Goal: Task Accomplishment & Management: Manage account settings

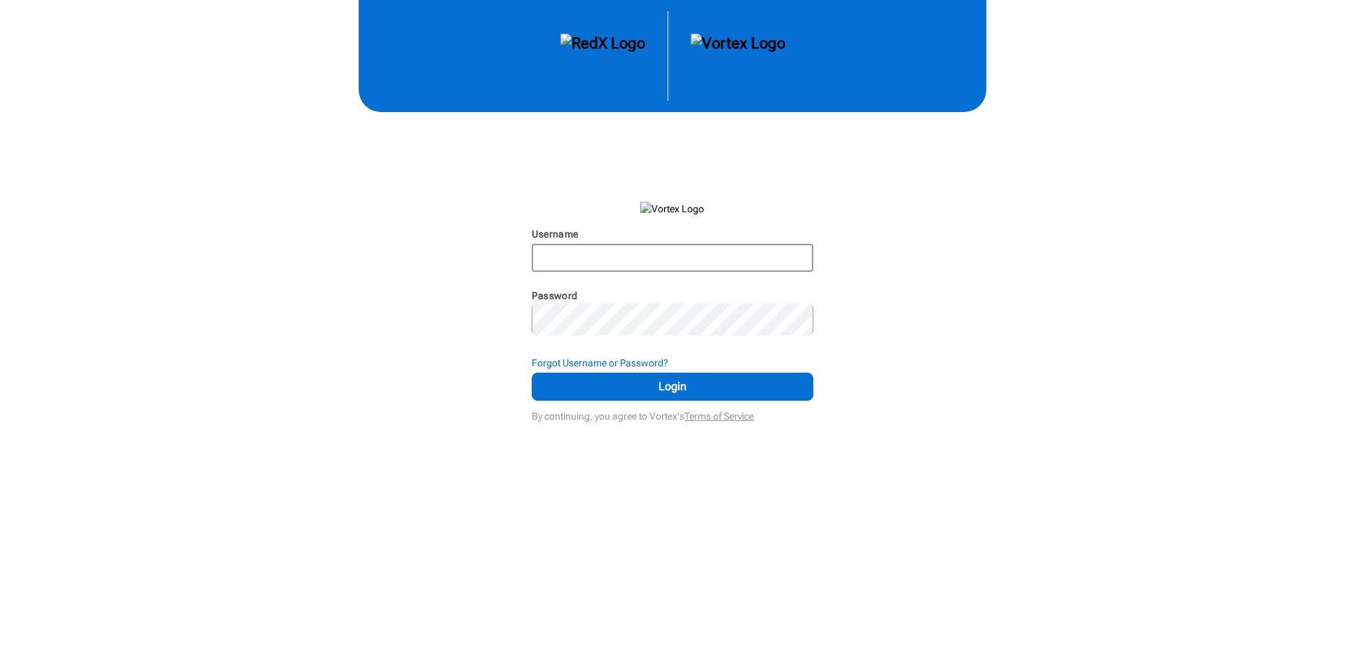
click at [682, 270] on input "Username" at bounding box center [672, 257] width 278 height 25
type input "martintag"
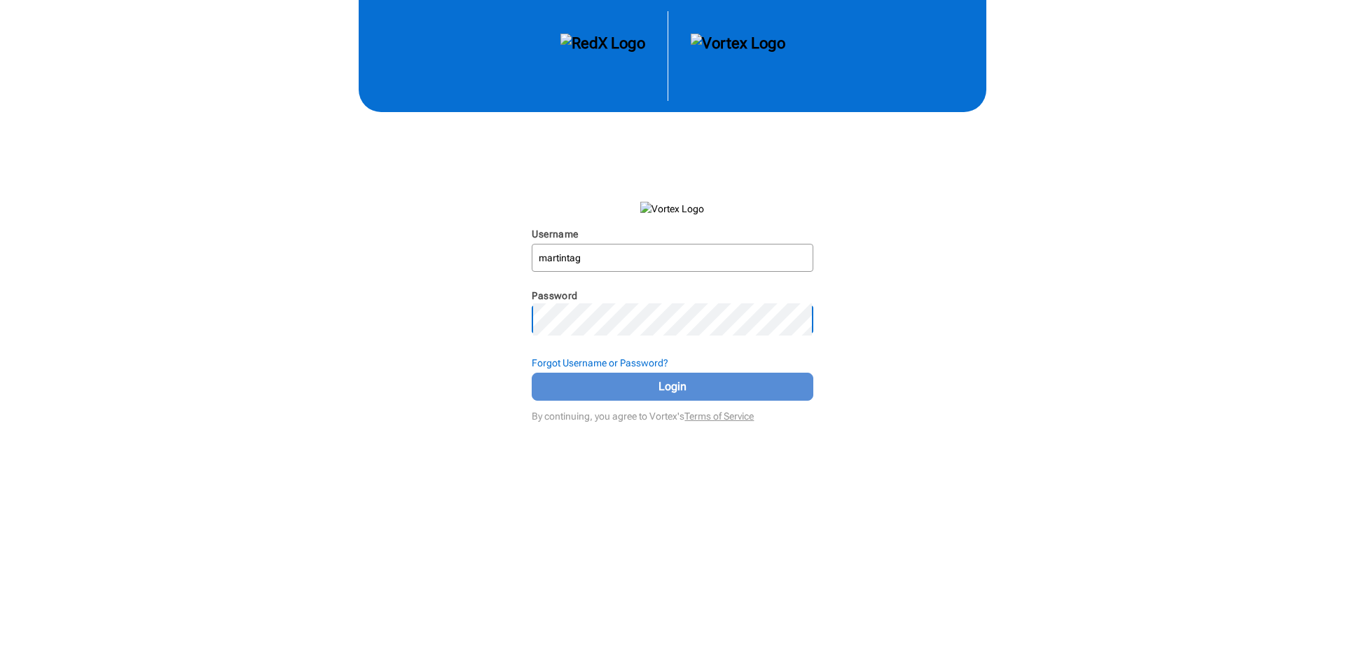
click at [683, 395] on span "Login" at bounding box center [672, 386] width 246 height 17
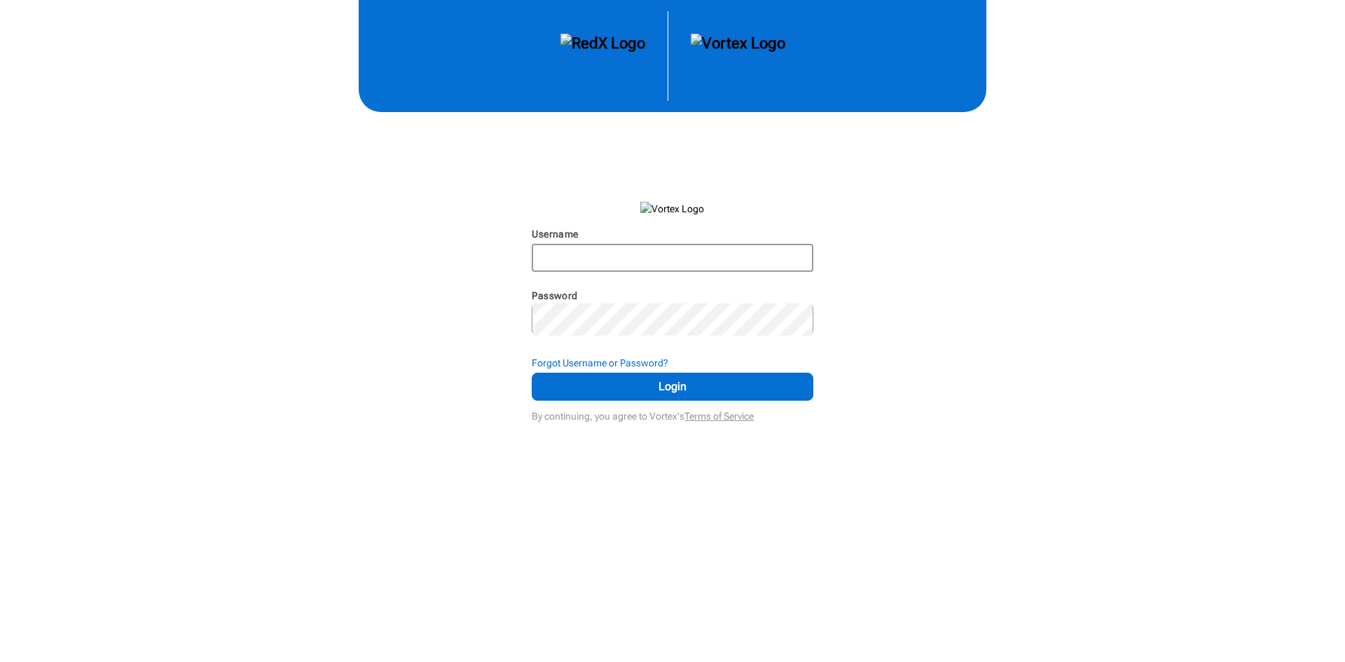
click at [567, 270] on input "Username" at bounding box center [672, 257] width 278 height 25
type input "martintag@gmail.com"
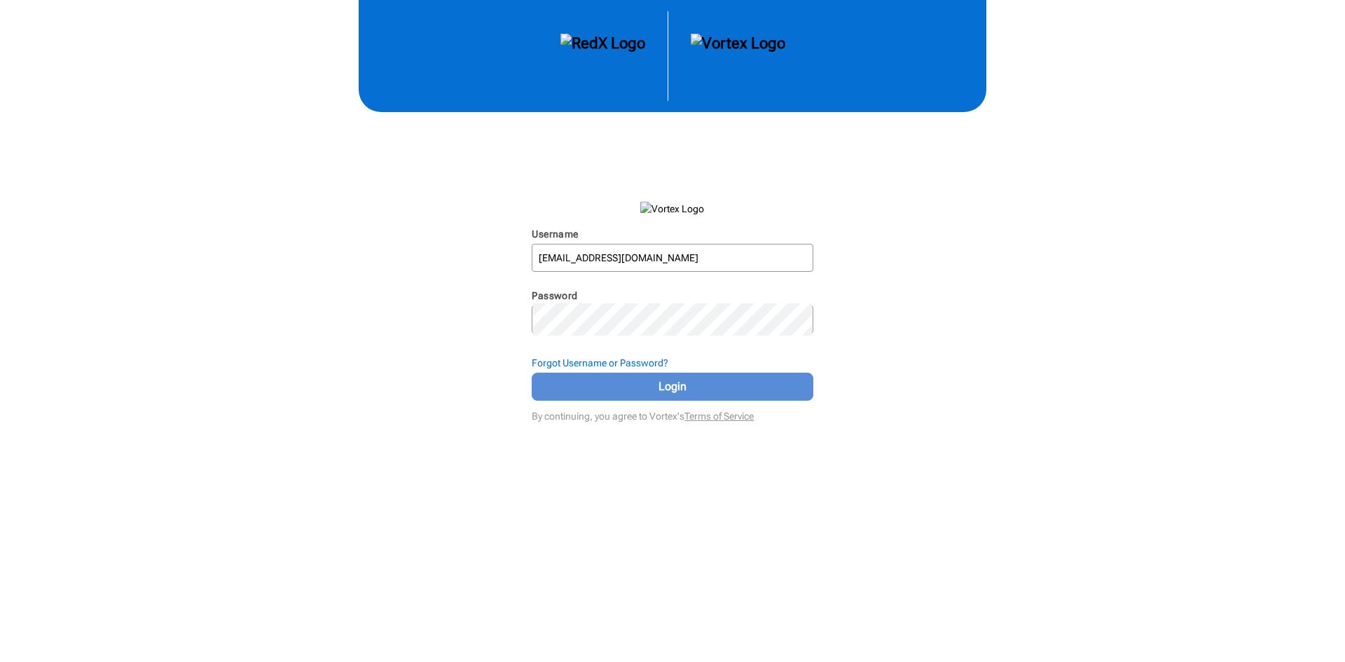
click at [654, 395] on span "Login" at bounding box center [672, 386] width 246 height 17
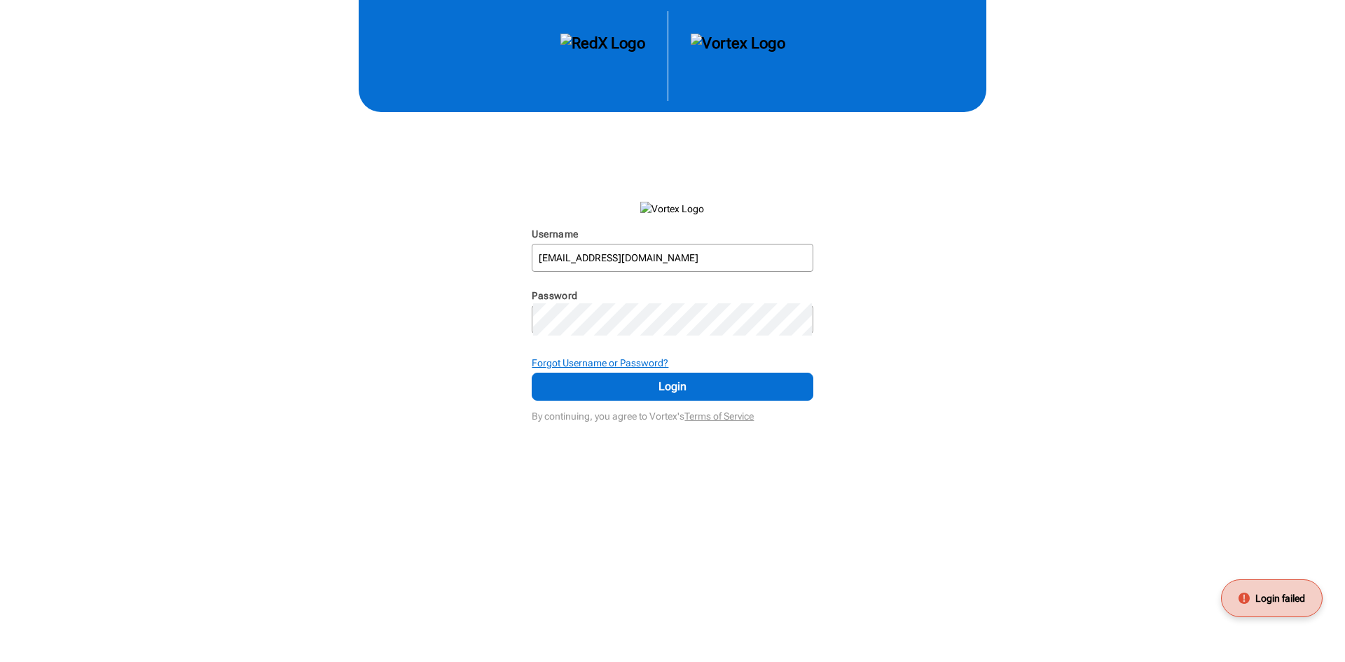
click at [658, 368] on strong "Forgot Username or Password?" at bounding box center [600, 362] width 137 height 11
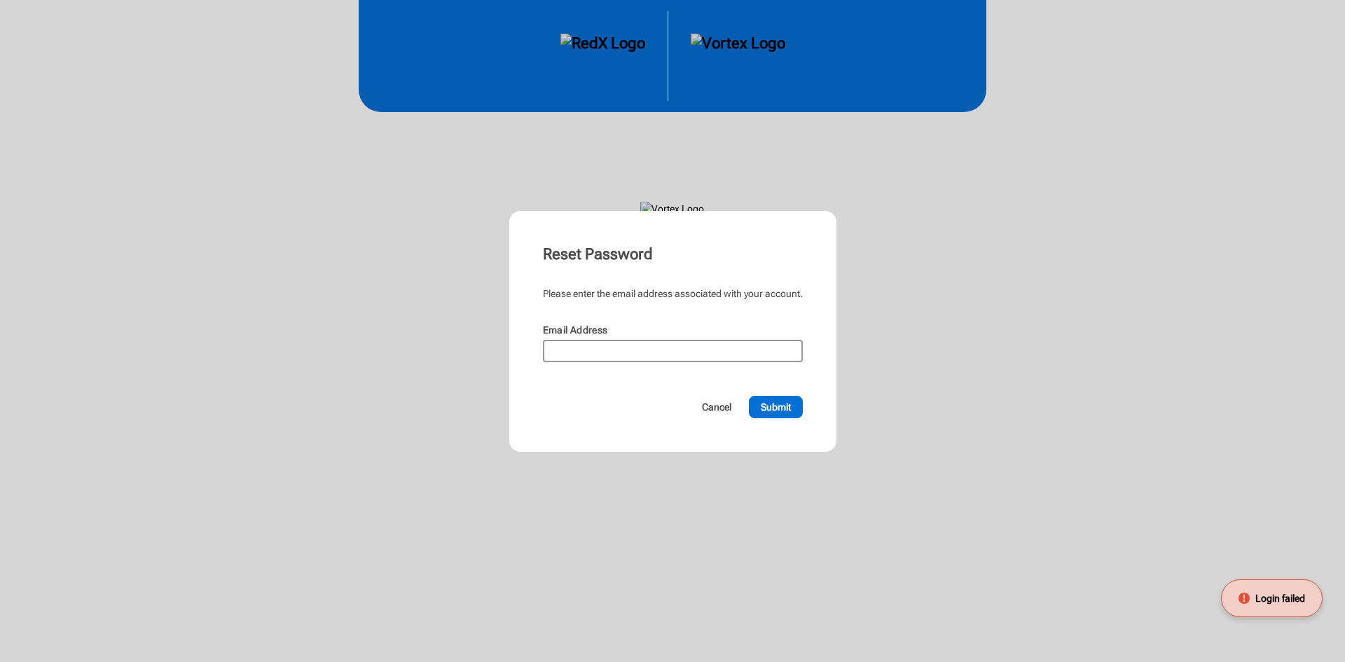
click at [628, 361] on input "Email Address" at bounding box center [672, 351] width 257 height 20
type input "martin.taggart@teamre.com"
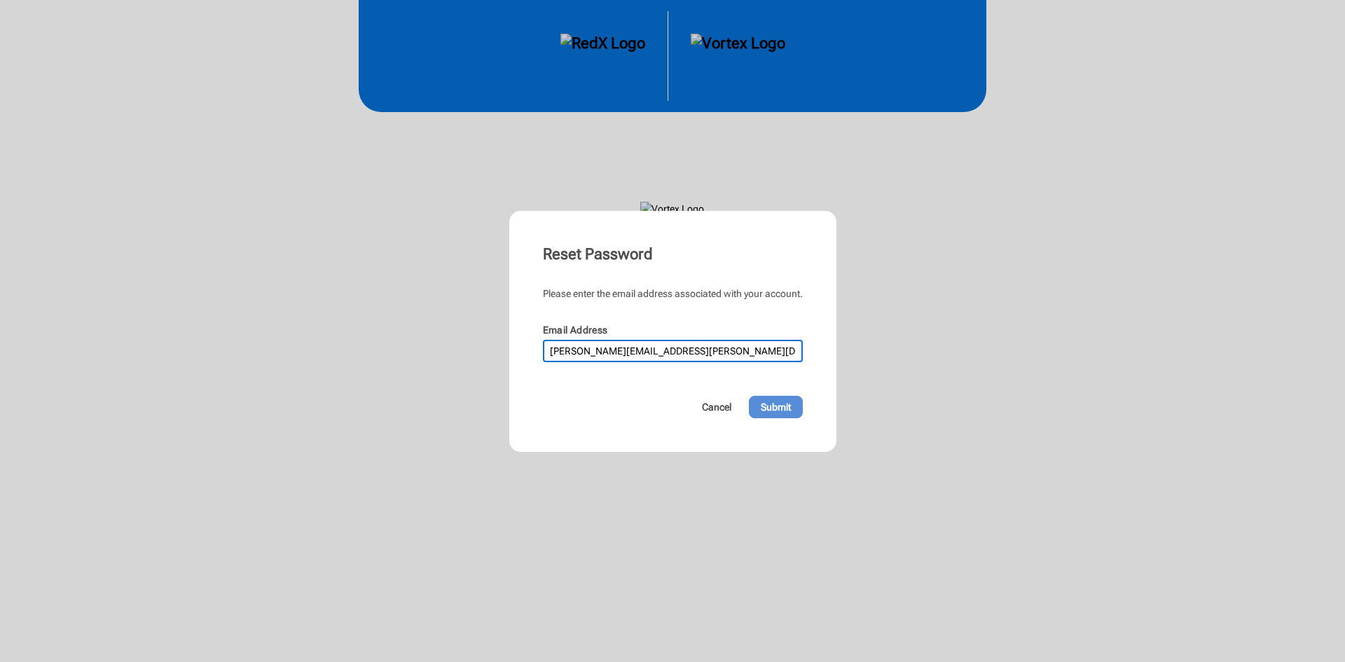
click at [791, 414] on span "Submit" at bounding box center [776, 407] width 30 height 14
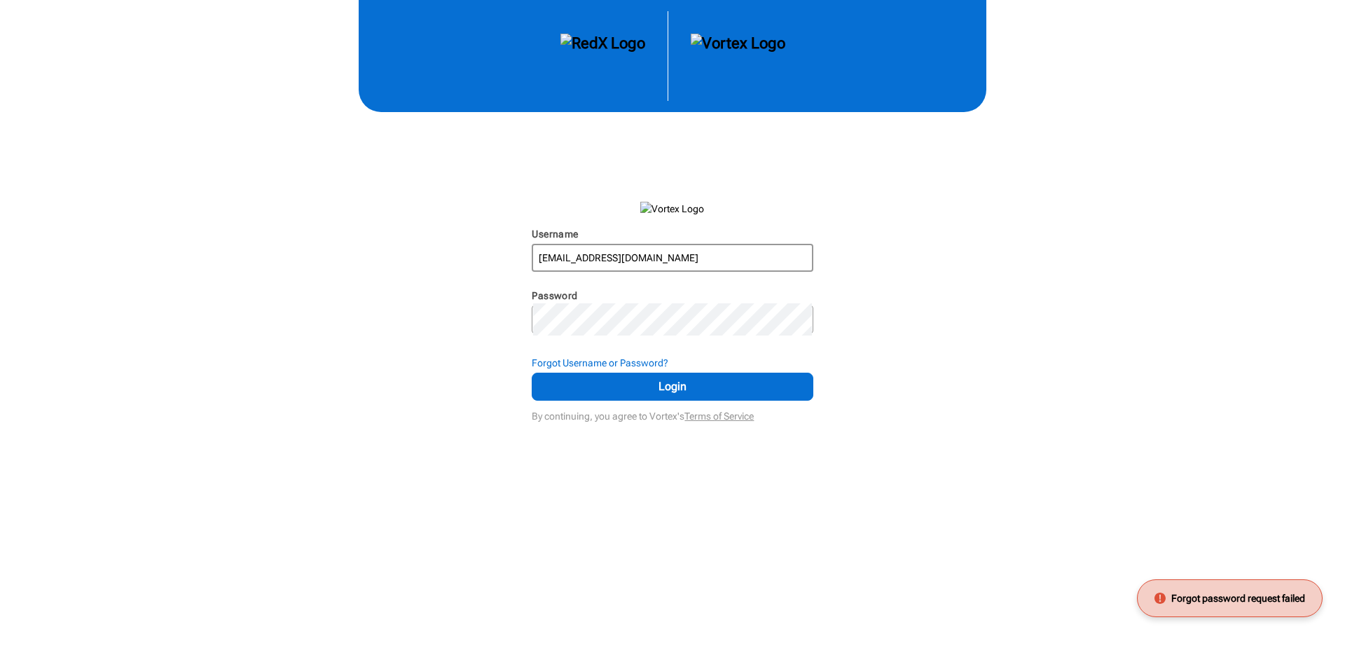
click at [709, 270] on input "martintag@gmail.com" at bounding box center [672, 257] width 278 height 25
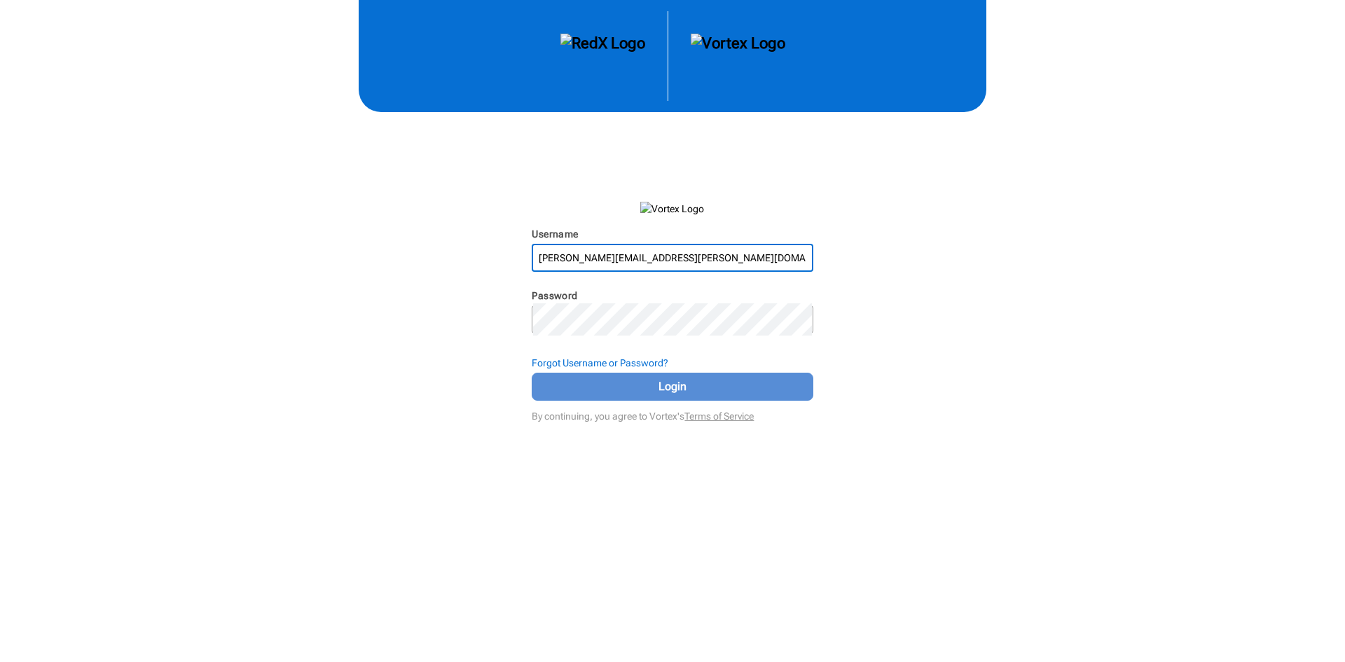
type input "martin.taggart@teamre.com"
click at [663, 401] on button "Login" at bounding box center [672, 387] width 281 height 28
click at [660, 395] on span "Login" at bounding box center [672, 386] width 246 height 17
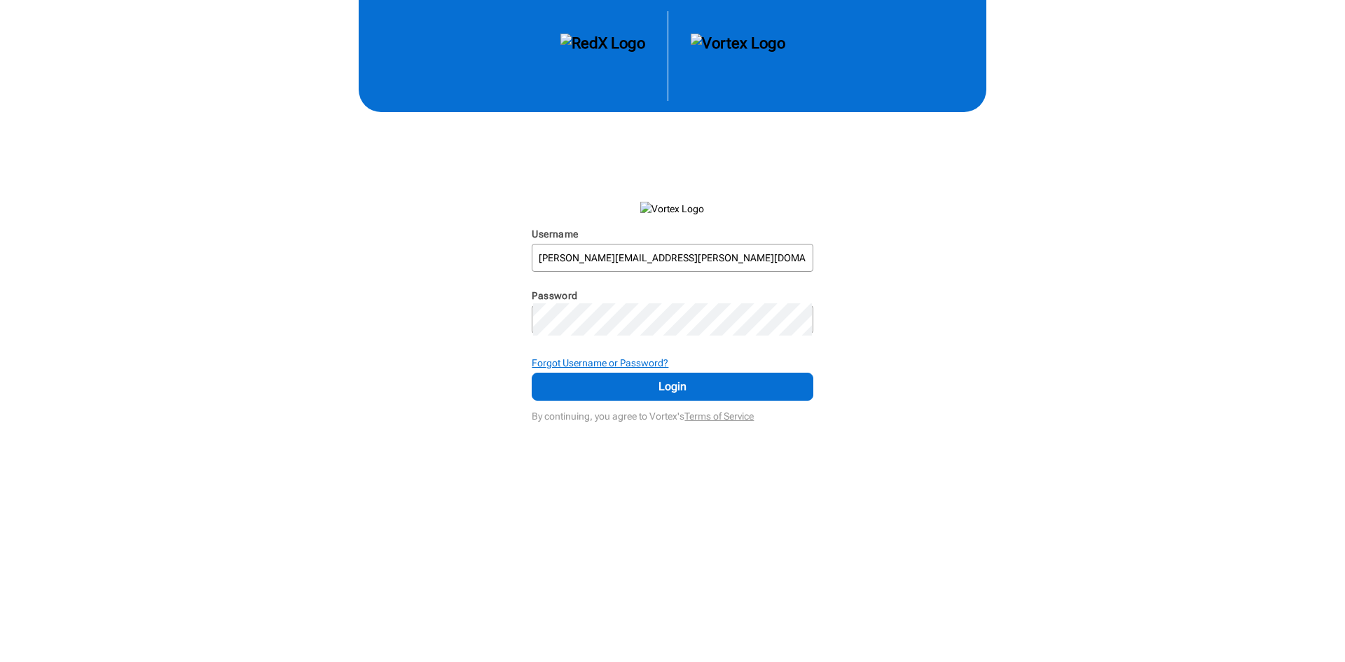
click at [649, 368] on strong "Forgot Username or Password?" at bounding box center [600, 362] width 137 height 11
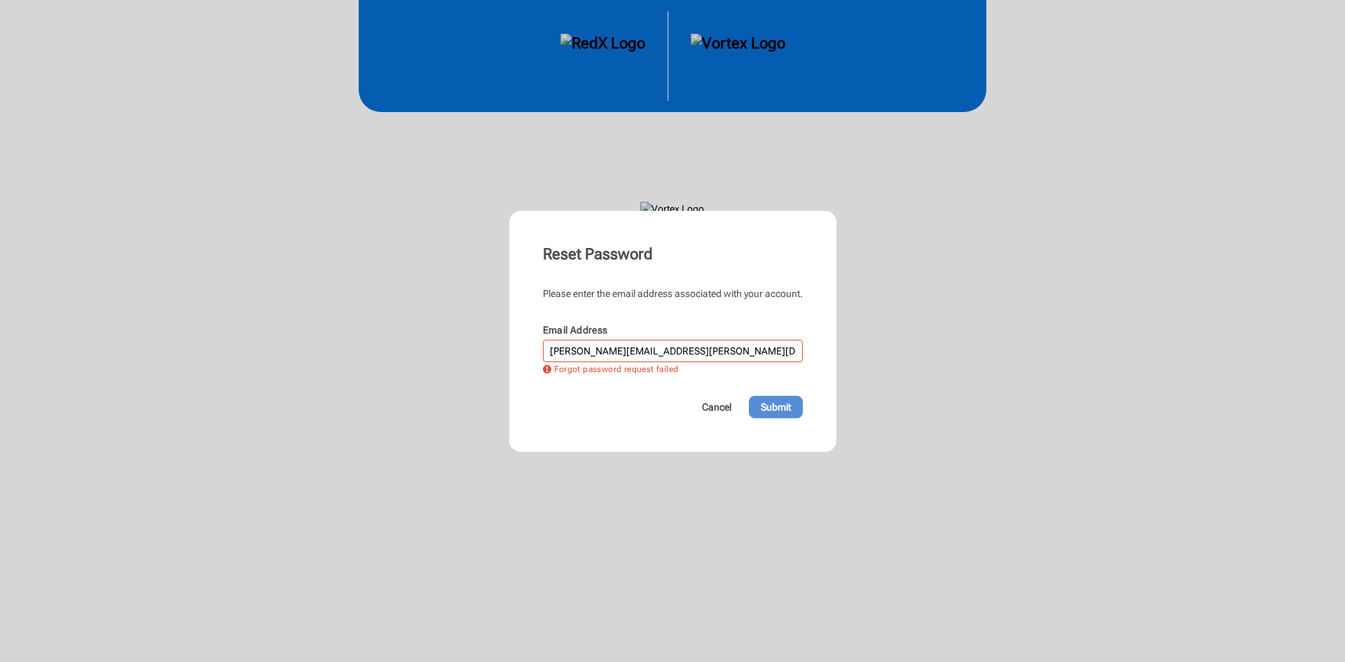
click at [791, 414] on span "Submit" at bounding box center [776, 407] width 30 height 14
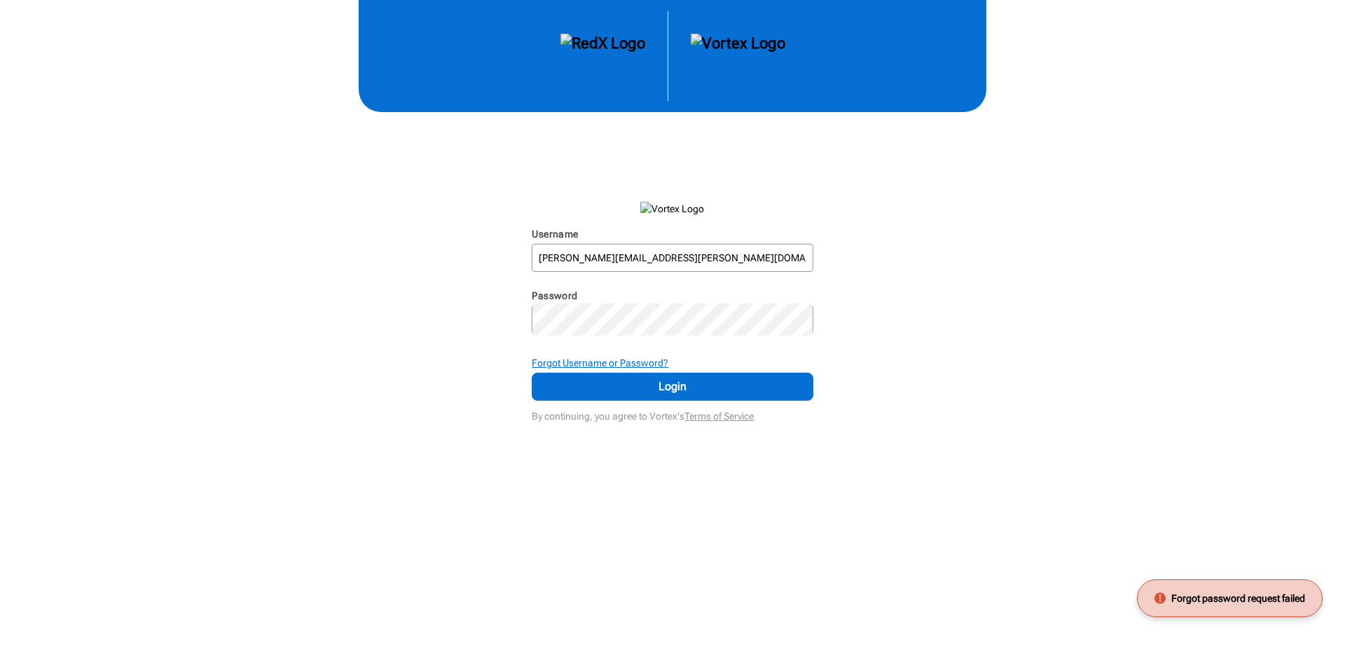
click at [667, 368] on strong "Forgot Username or Password?" at bounding box center [600, 362] width 137 height 11
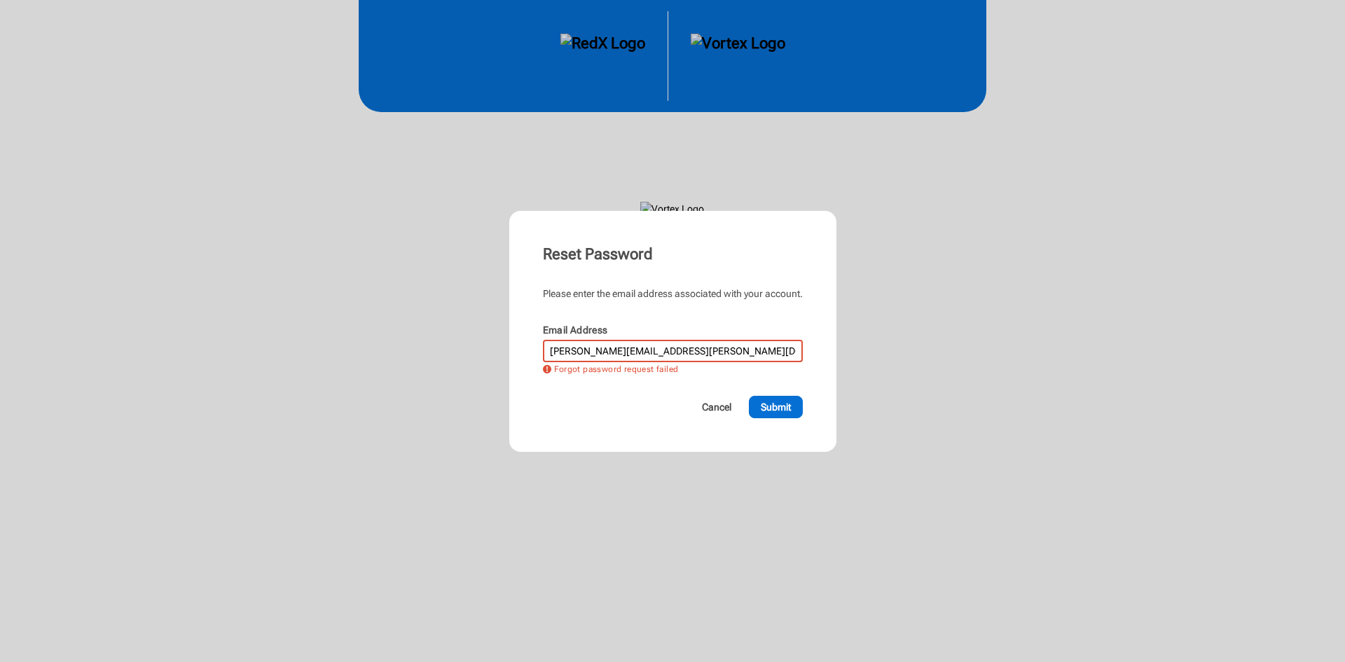
drag, startPoint x: 553, startPoint y: 354, endPoint x: 839, endPoint y: 349, distance: 285.8
click at [836, 349] on div "Reset Password Please enter the email address associated with your account. Ema…" at bounding box center [672, 331] width 327 height 241
type input "martintag@gmail.com"
click at [791, 414] on span "Submit" at bounding box center [776, 407] width 30 height 14
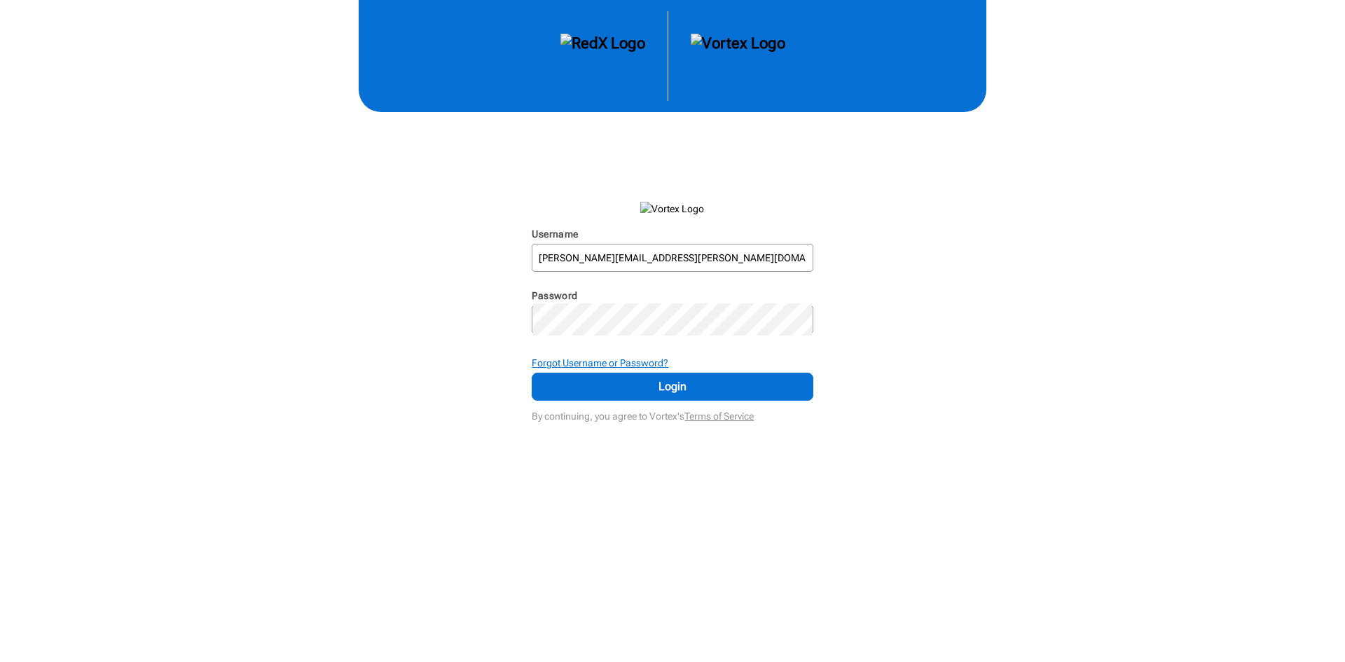
click at [653, 368] on strong "Forgot Username or Password?" at bounding box center [600, 362] width 137 height 11
click at [661, 270] on input "Username" at bounding box center [672, 257] width 278 height 25
type input "[EMAIL_ADDRESS][DOMAIN_NAME]"
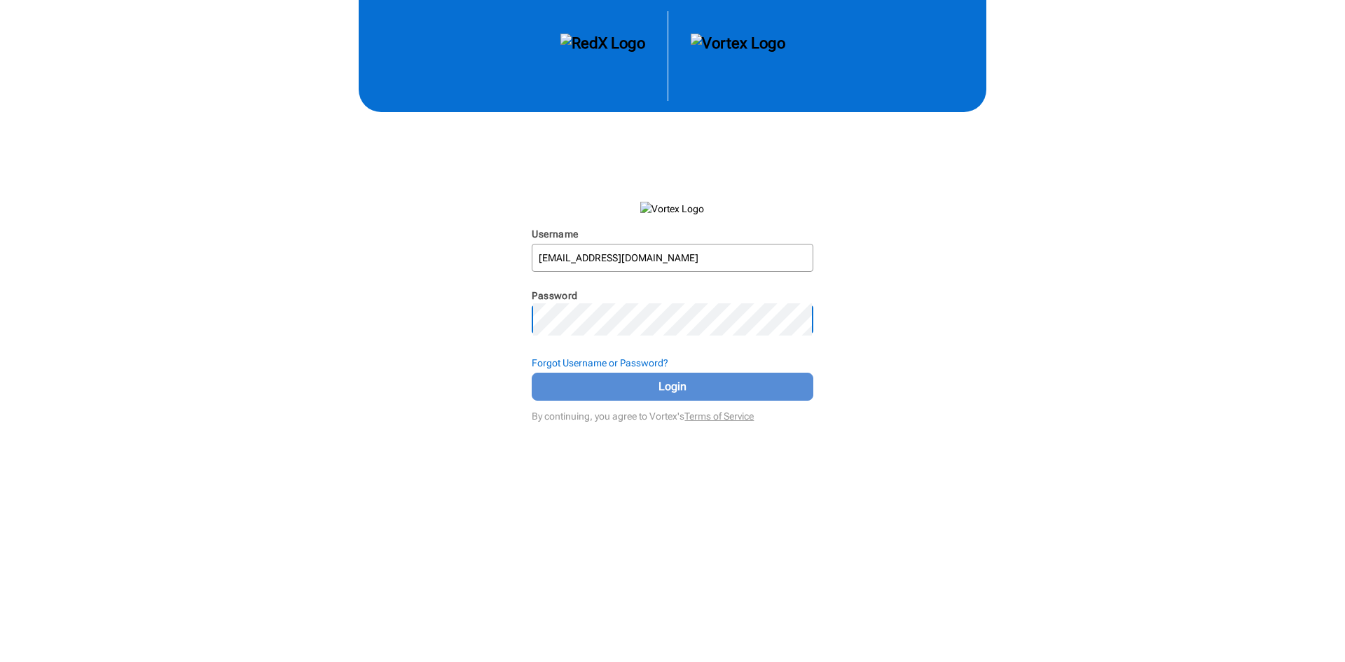
click at [661, 395] on span "Login" at bounding box center [672, 386] width 246 height 17
click at [532, 373] on button "Login" at bounding box center [672, 387] width 281 height 28
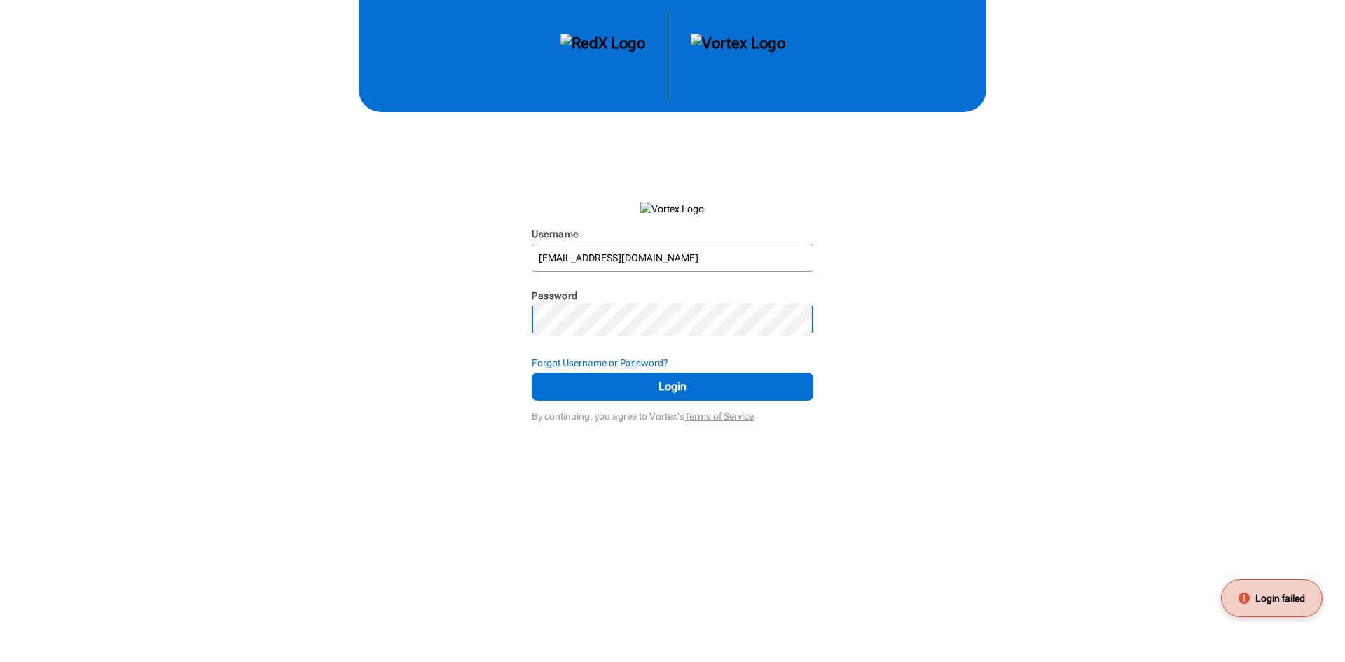
click at [532, 373] on button "Login" at bounding box center [672, 387] width 281 height 28
click at [668, 368] on strong "Forgot Username or Password?" at bounding box center [600, 362] width 137 height 11
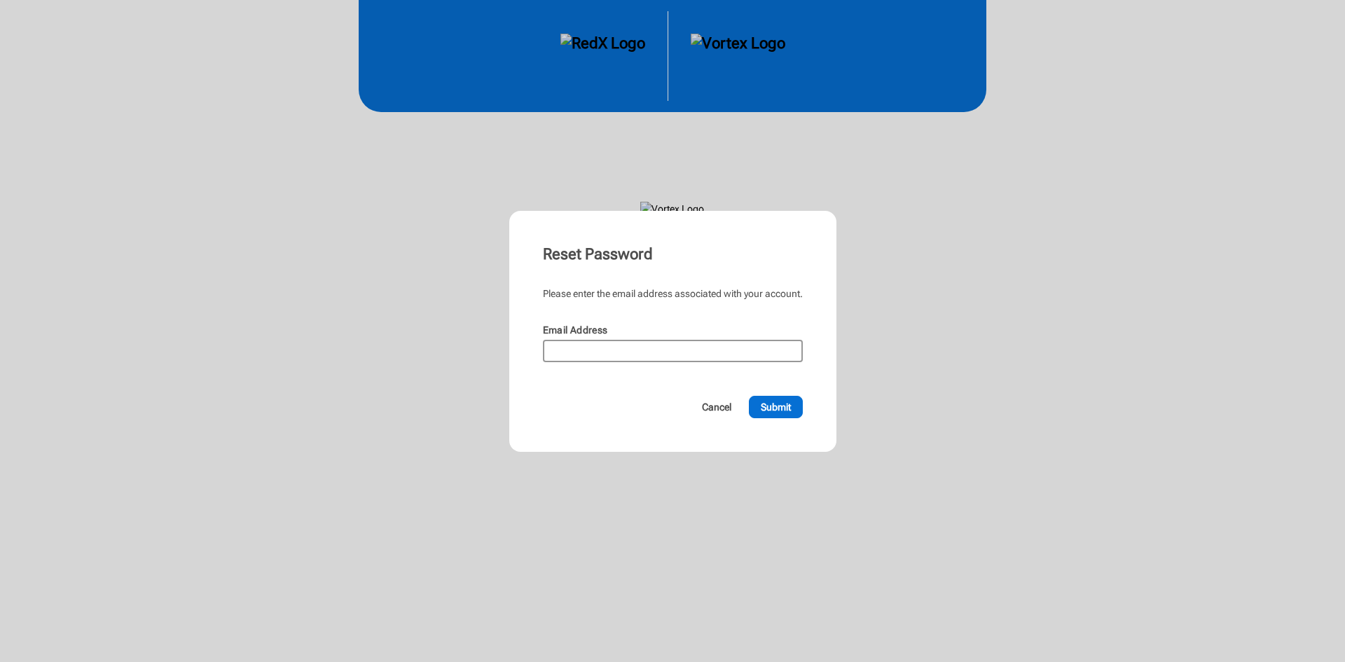
click at [695, 361] on input "Email Address" at bounding box center [672, 351] width 257 height 20
type input "[EMAIL_ADDRESS][DOMAIN_NAME]"
click at [791, 414] on span "Submit" at bounding box center [776, 407] width 30 height 14
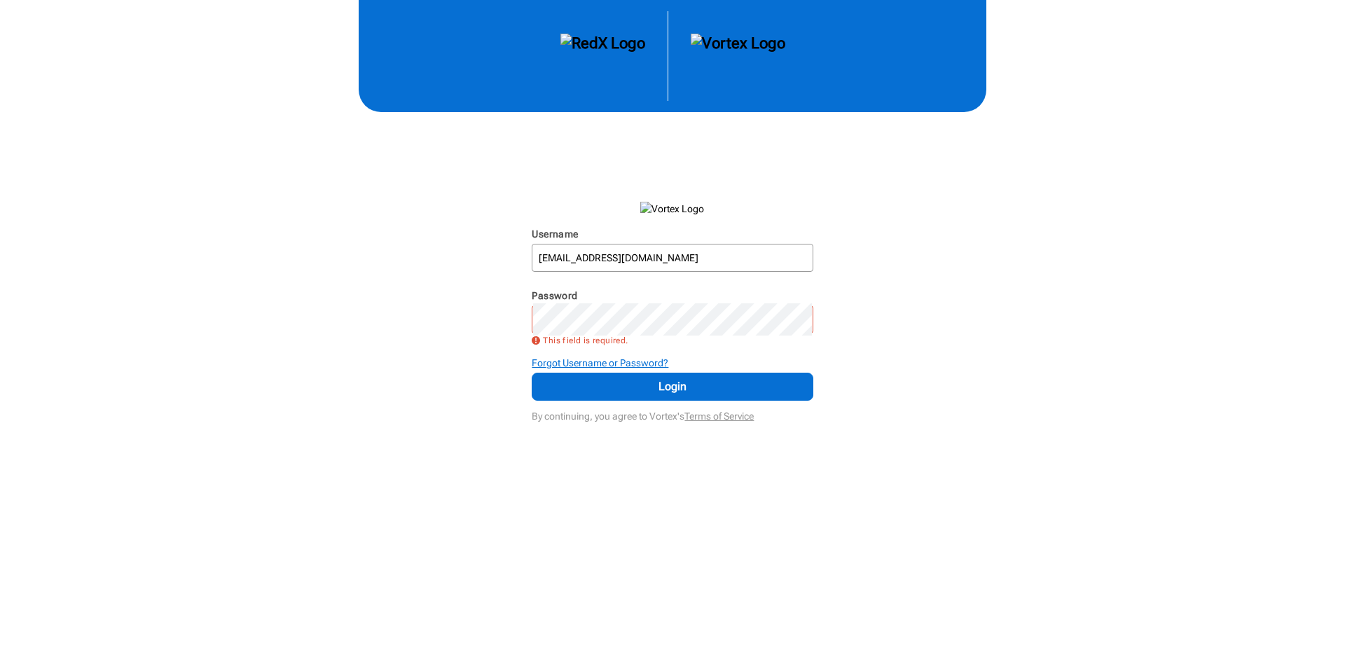
click at [668, 368] on strong "Forgot Username or Password?" at bounding box center [600, 362] width 137 height 11
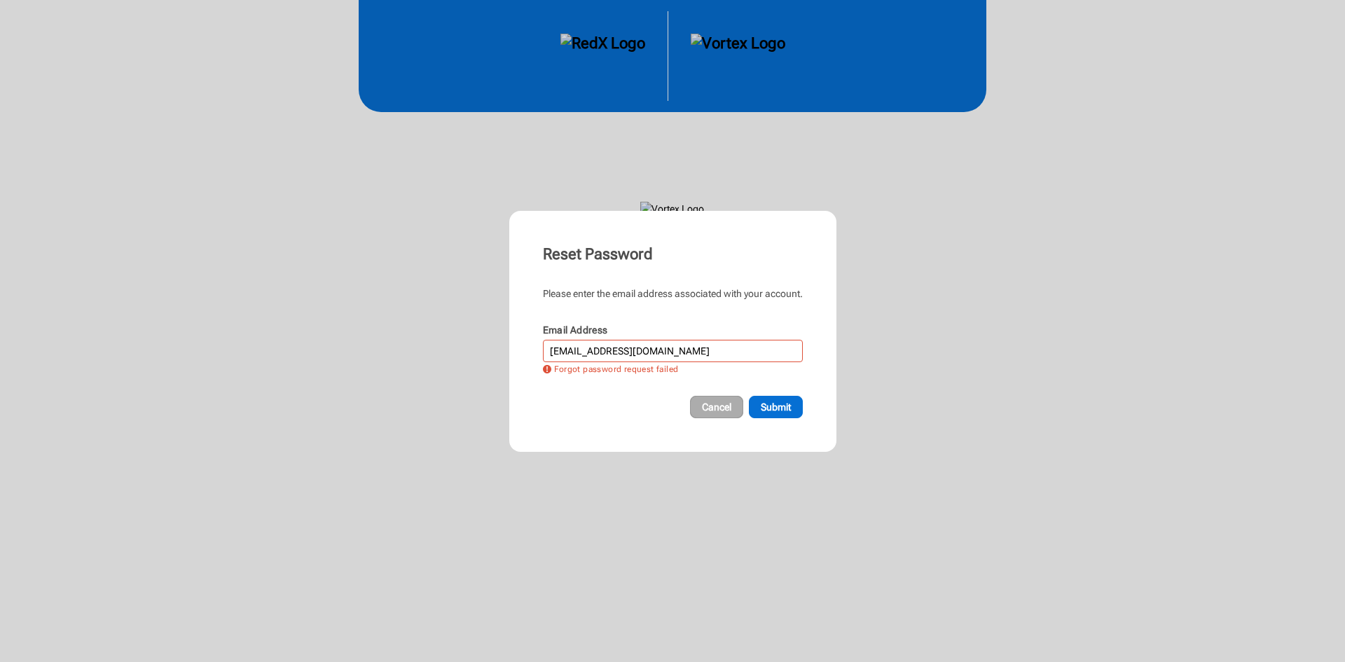
click at [708, 414] on span "Cancel" at bounding box center [716, 407] width 29 height 14
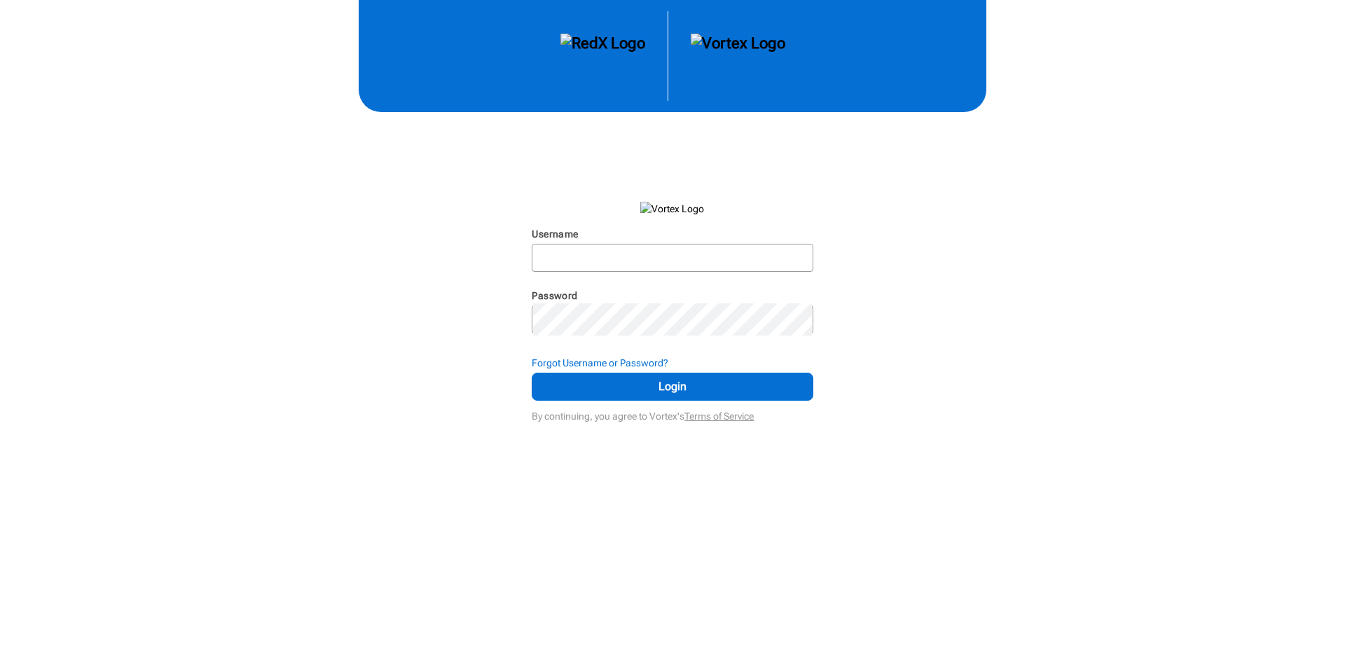
click at [712, 244] on div "Username" at bounding box center [672, 235] width 281 height 17
click at [705, 270] on input "Username" at bounding box center [672, 257] width 278 height 25
type input "martintag@gmail.com"
click at [649, 368] on strong "Forgot Username or Password?" at bounding box center [600, 362] width 137 height 11
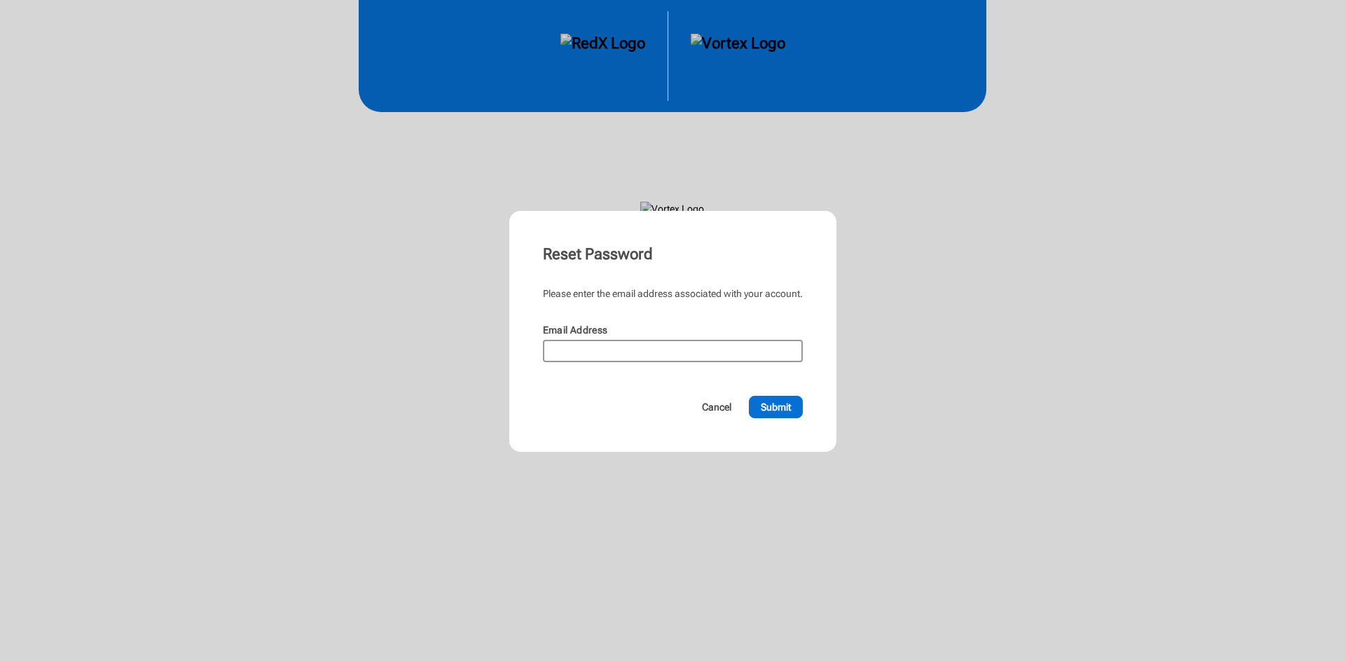
click at [637, 347] on input "Email Address" at bounding box center [672, 351] width 257 height 20
type input "martintag@gmail.com"
click at [790, 414] on span "Submit" at bounding box center [776, 407] width 30 height 14
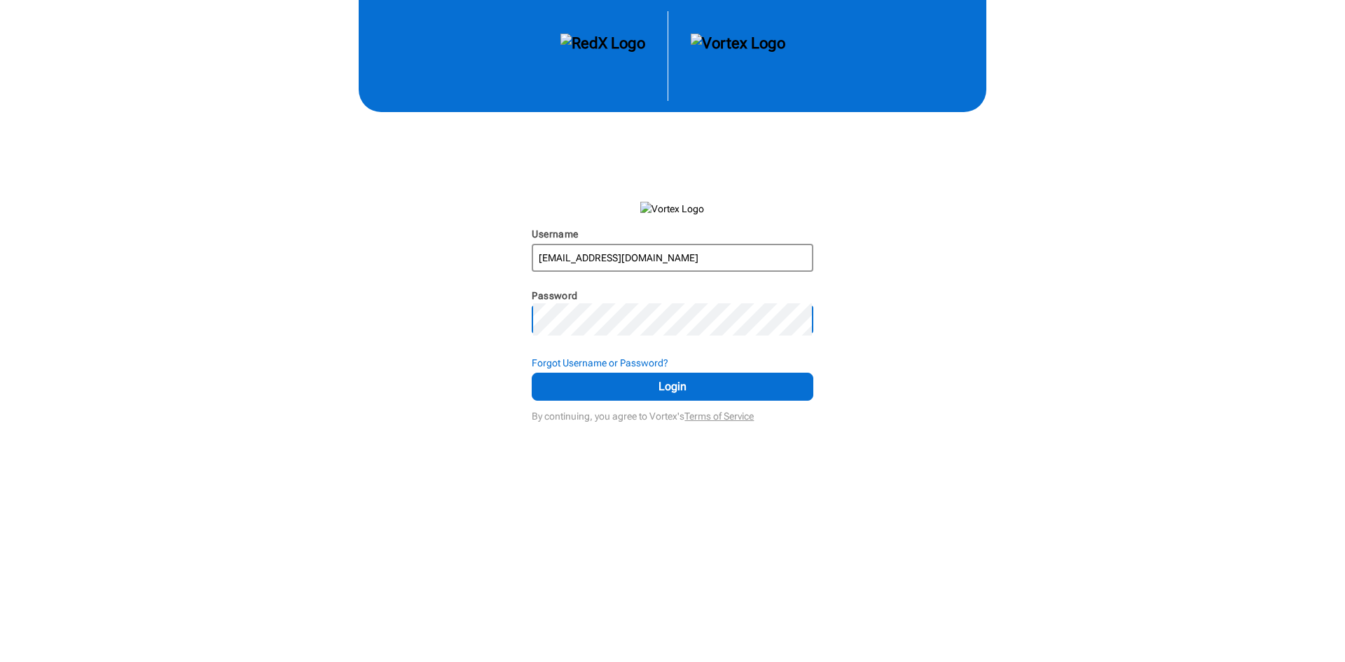
click at [746, 270] on input "martintag@gmail.com" at bounding box center [672, 257] width 278 height 25
click at [532, 373] on button "Login" at bounding box center [672, 387] width 281 height 28
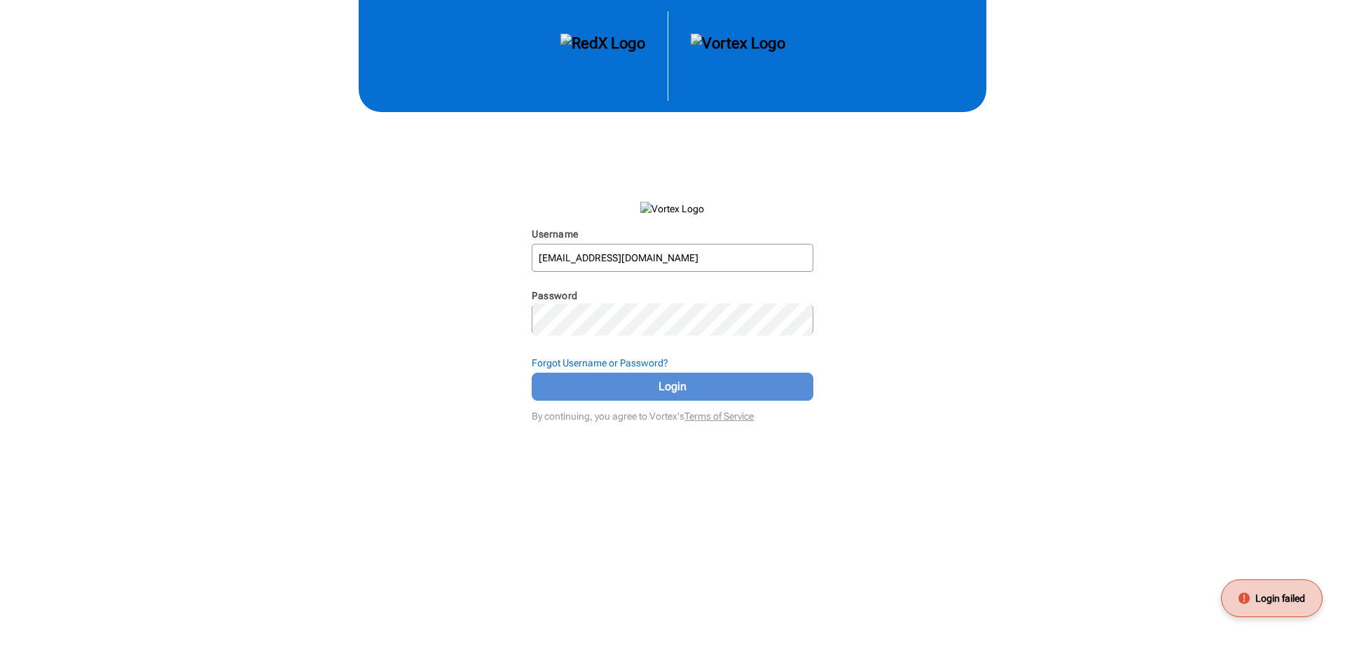
click at [684, 395] on span "Login" at bounding box center [672, 386] width 246 height 17
